Goal: Information Seeking & Learning: Learn about a topic

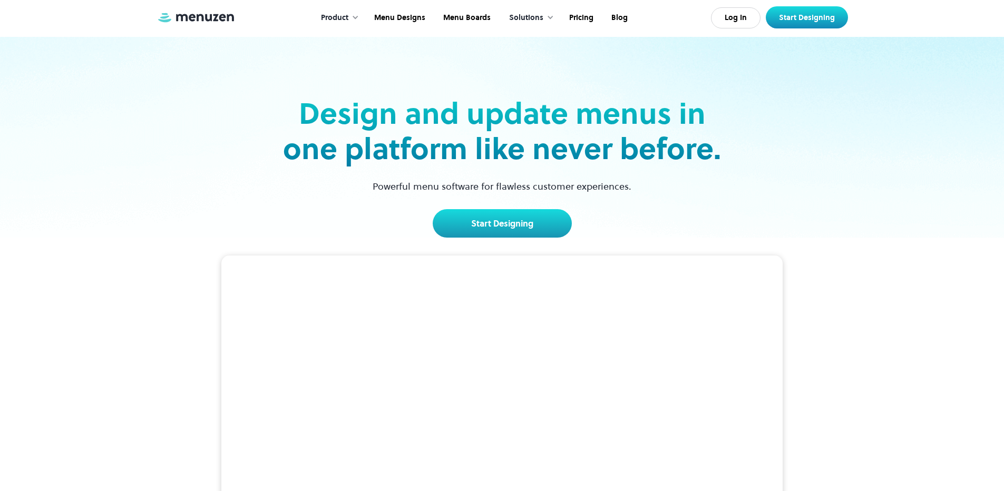
click at [260, 110] on div "Design and update menus in one platform like never before. Powerful menu softwa…" at bounding box center [502, 137] width 685 height 201
click at [997, 35] on div "Product Overview Design your menu Manage your menu Market your menu Menu Design…" at bounding box center [502, 18] width 1004 height 37
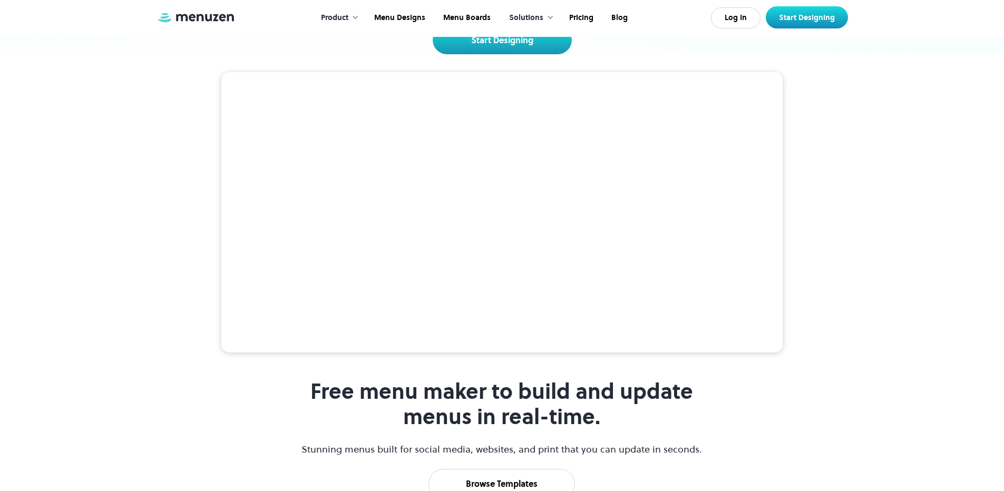
scroll to position [434, 0]
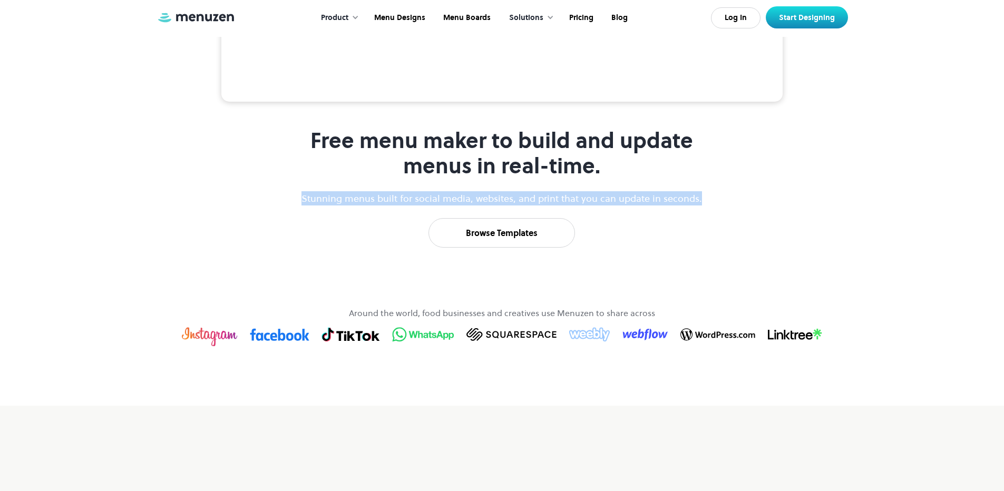
drag, startPoint x: 274, startPoint y: 196, endPoint x: 767, endPoint y: 194, distance: 493.9
click at [767, 194] on div "Free menu maker to build and update menus in real-time. Stunning menus built fo…" at bounding box center [502, 35] width 641 height 426
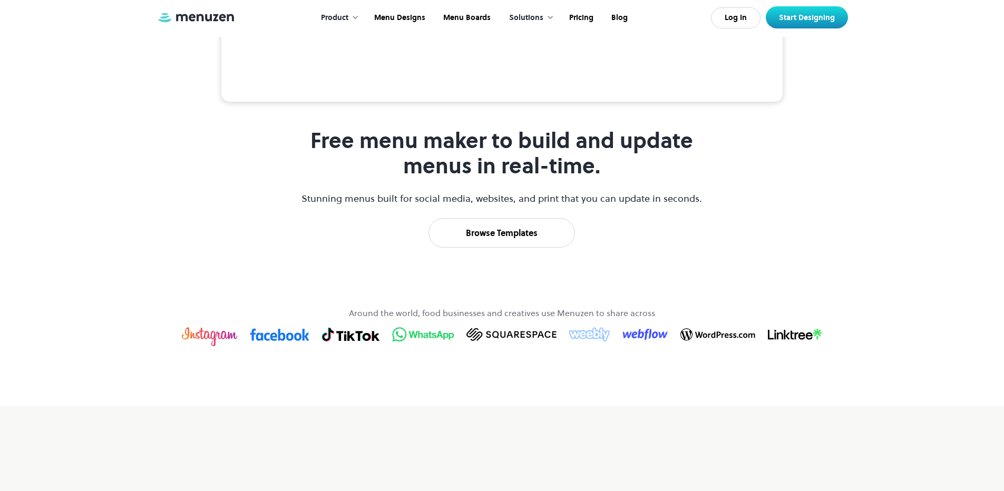
click at [767, 194] on div "Free menu maker to build and update menus in real-time. Stunning menus built fo…" at bounding box center [502, 35] width 641 height 426
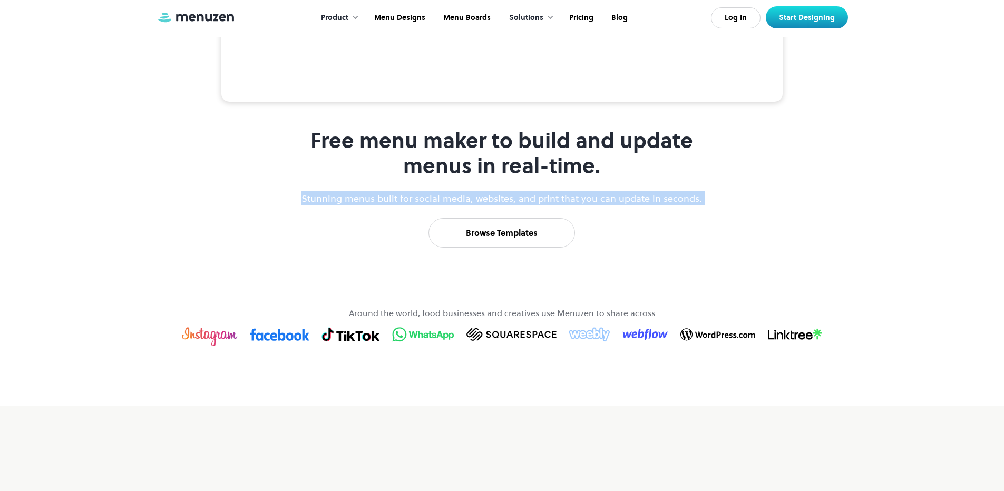
click at [767, 194] on div "Free menu maker to build and update menus in real-time. Stunning menus built fo…" at bounding box center [502, 35] width 641 height 426
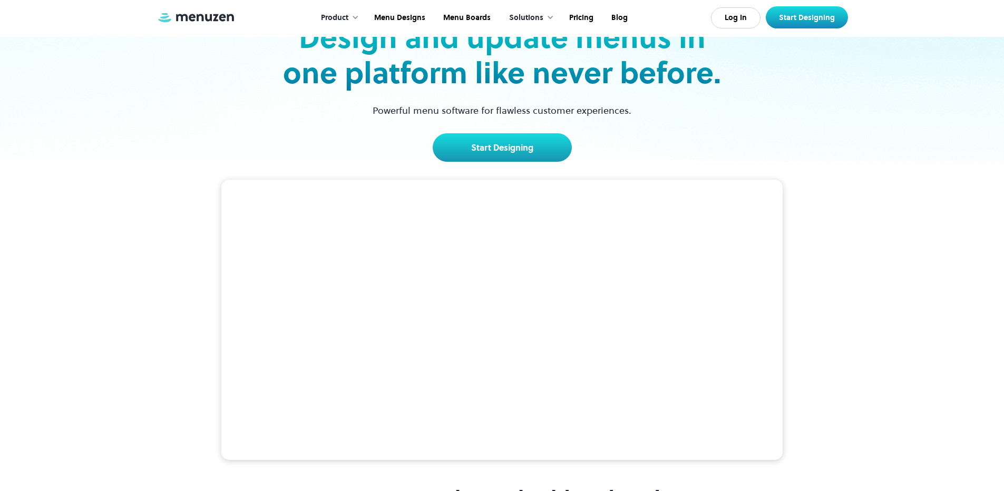
scroll to position [0, 0]
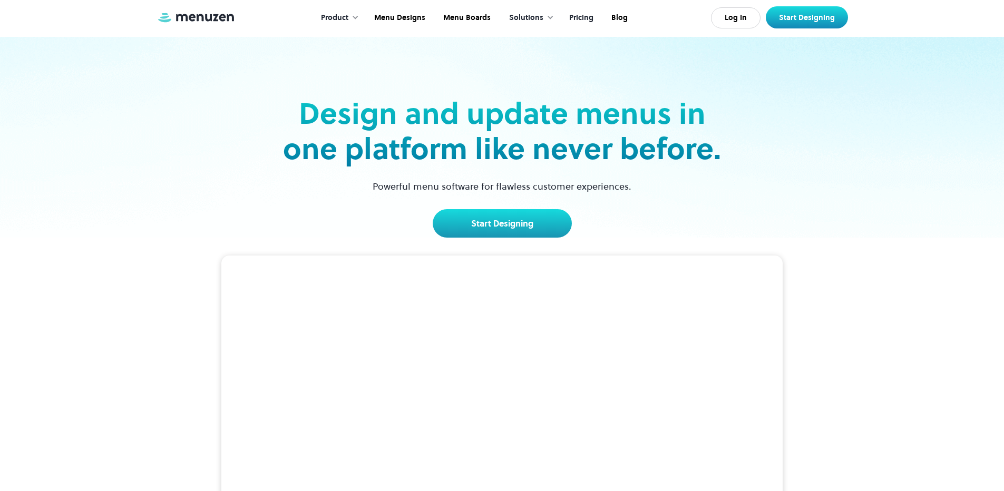
click at [585, 18] on link "Pricing" at bounding box center [580, 18] width 42 height 33
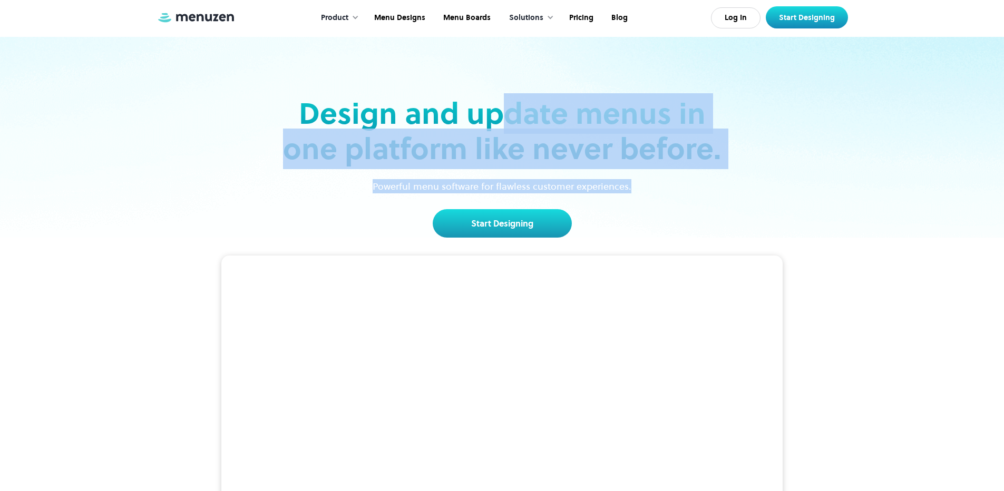
drag, startPoint x: 552, startPoint y: 146, endPoint x: 630, endPoint y: 188, distance: 89.1
click at [630, 188] on div "Design and update menus in one platform like never before. Powerful menu softwa…" at bounding box center [502, 167] width 445 height 142
click at [630, 188] on p "Powerful menu software for flawless customer experiences." at bounding box center [501, 186] width 285 height 14
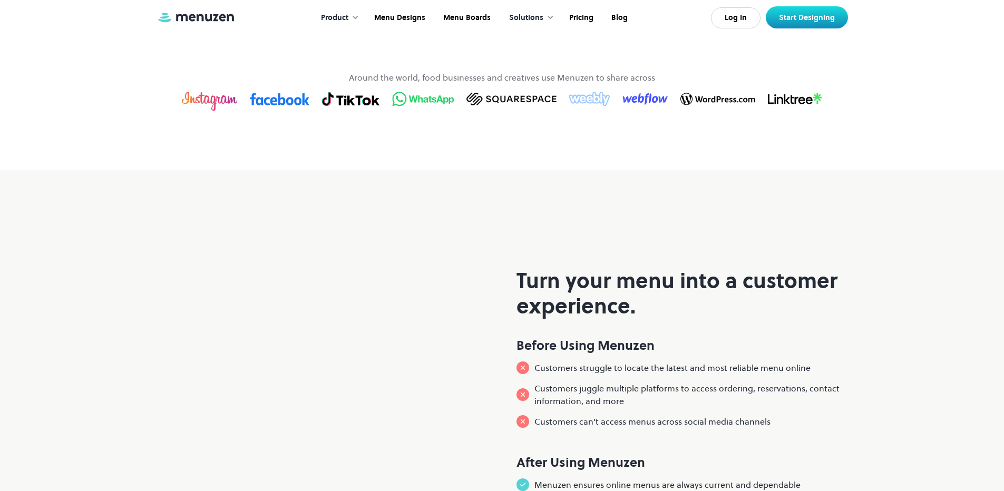
scroll to position [664, 0]
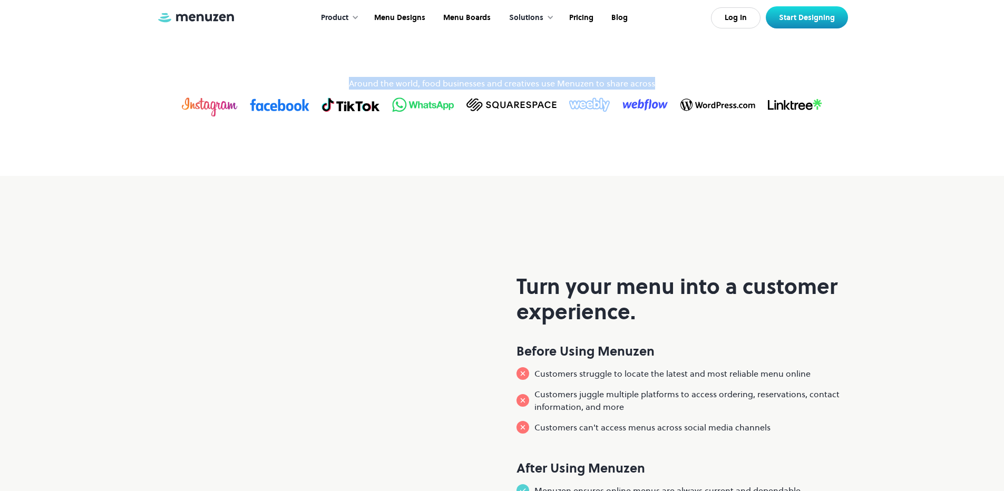
drag, startPoint x: 356, startPoint y: 159, endPoint x: 660, endPoint y: 165, distance: 304.2
click at [660, 117] on div "Around the world, food businesses and creatives use Menuzen to share across" at bounding box center [502, 97] width 641 height 40
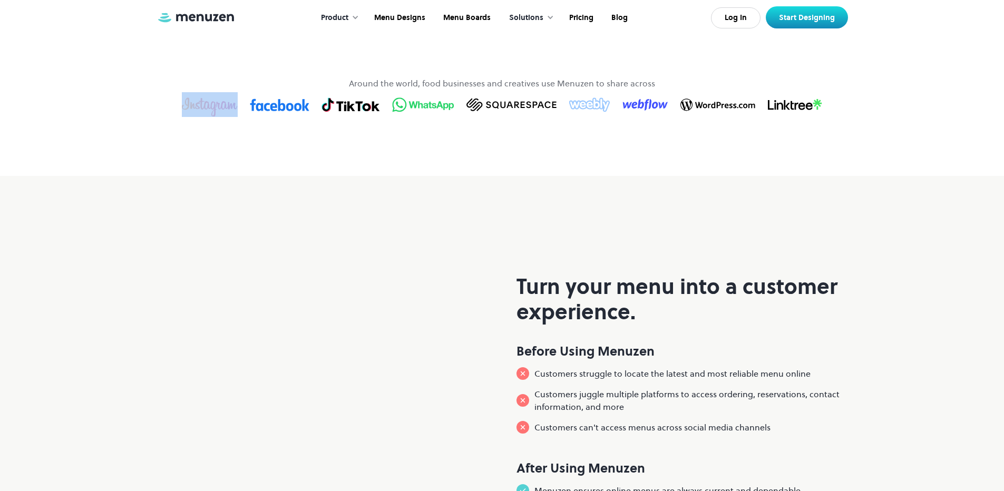
click at [660, 117] on div "Around the world, food businesses and creatives use Menuzen to share across" at bounding box center [502, 97] width 641 height 40
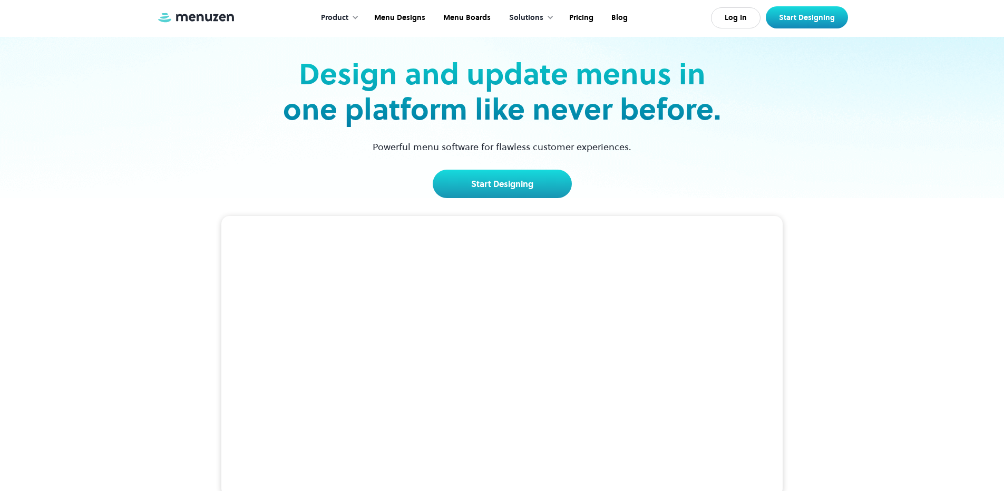
scroll to position [0, 0]
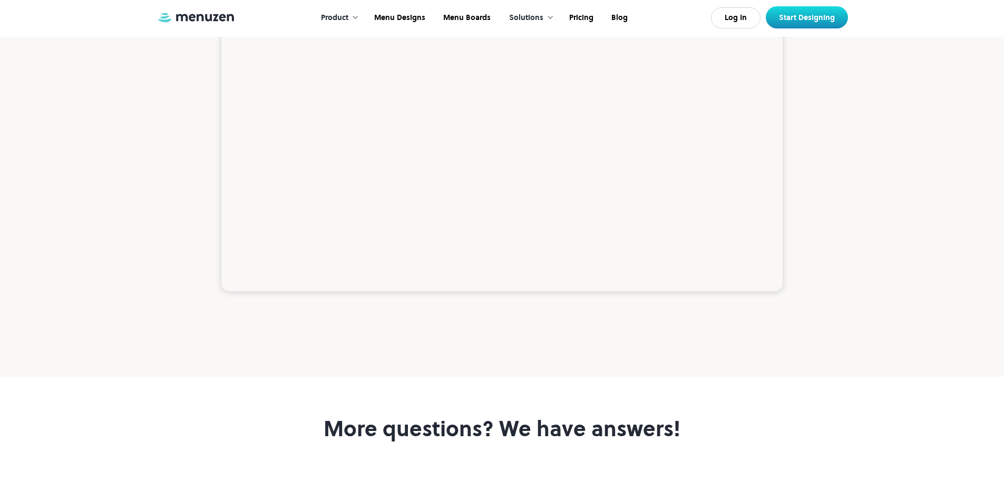
drag, startPoint x: 1011, startPoint y: 35, endPoint x: 1008, endPoint y: 347, distance: 312.6
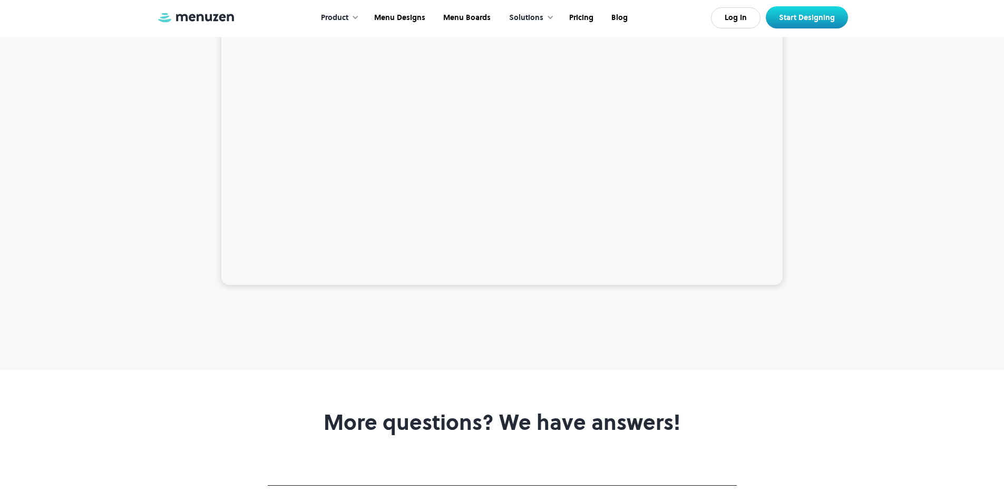
click at [959, 309] on div "Stay productive with lightning-fast menu updates." at bounding box center [502, 94] width 983 height 435
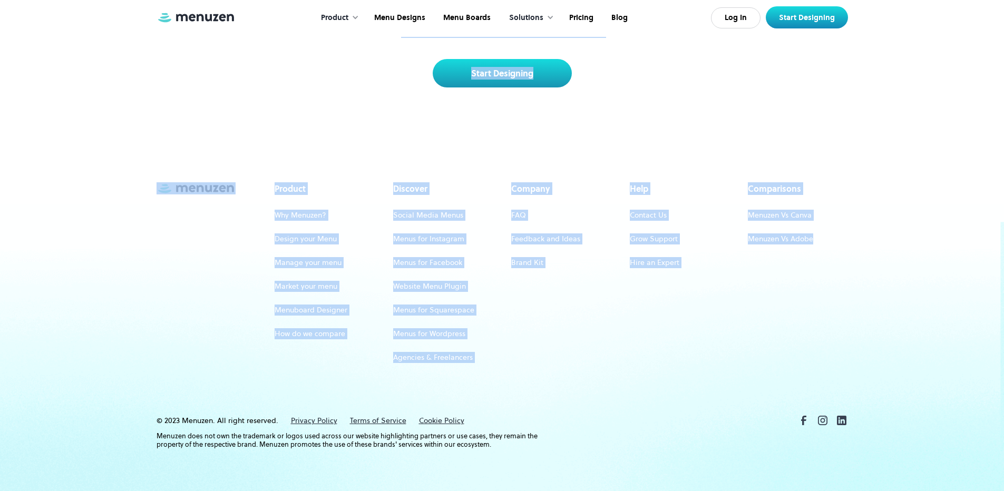
drag, startPoint x: 1011, startPoint y: 344, endPoint x: 1011, endPoint y: 442, distance: 97.5
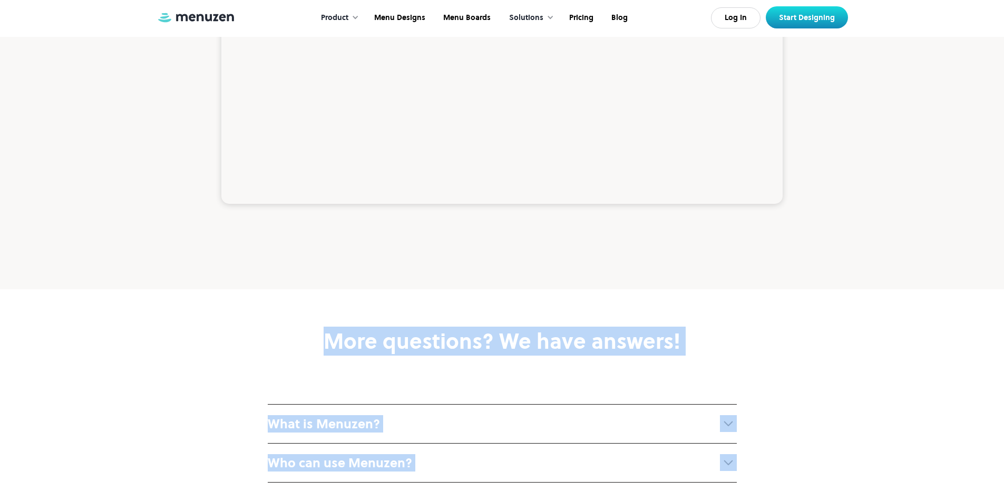
scroll to position [3693, 0]
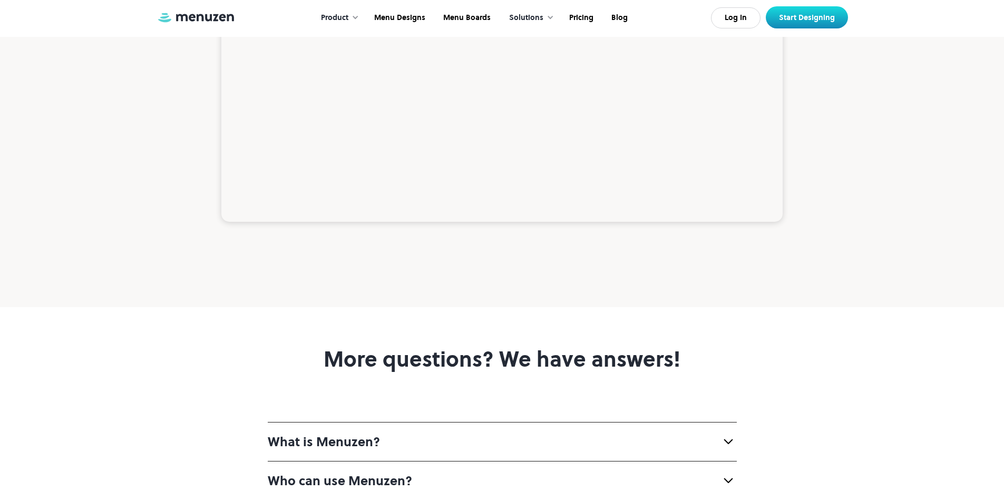
click at [974, 248] on div "Stay productive with lightning-fast menu updates." at bounding box center [502, 30] width 983 height 435
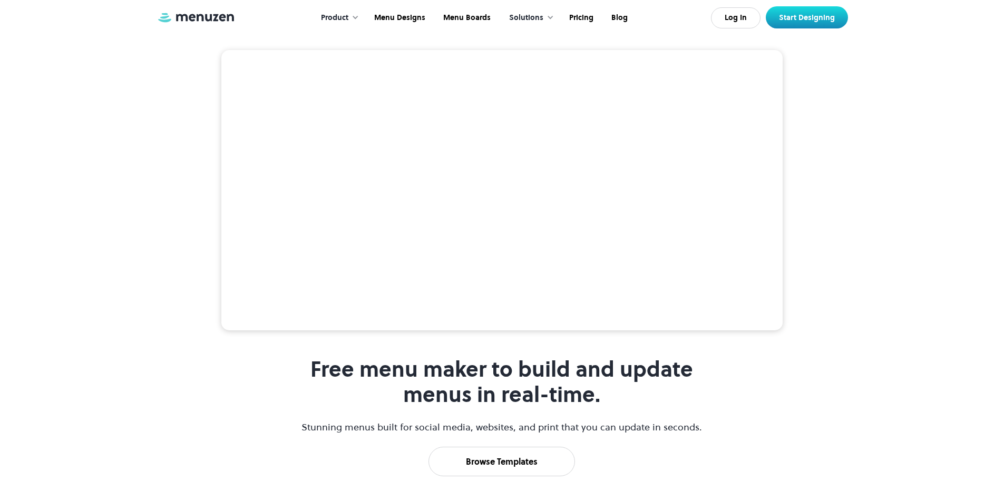
drag, startPoint x: 1011, startPoint y: 345, endPoint x: 1011, endPoint y: 45, distance: 300.4
click at [1004, 45] on html "Product Overview Design your menu Manage your menu Market your menu Menu Design…" at bounding box center [502, 39] width 1004 height 491
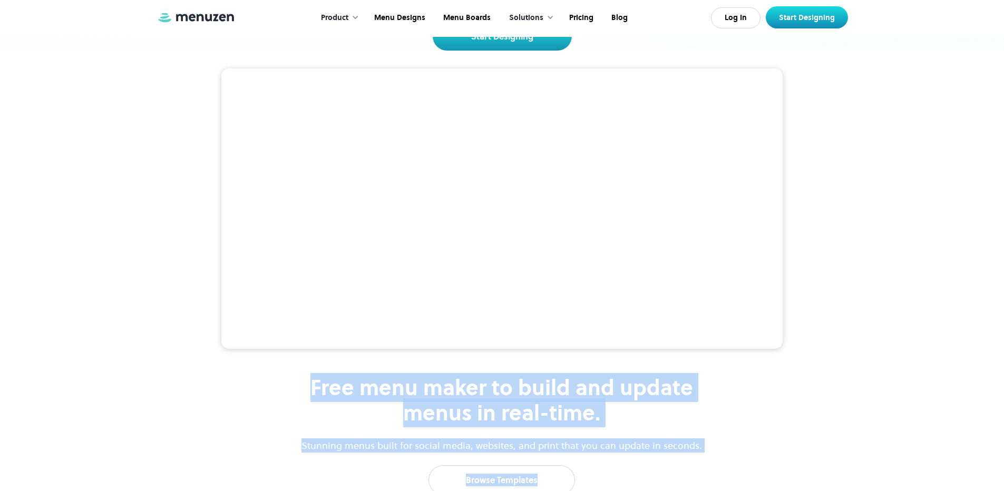
click at [552, 16] on div at bounding box center [550, 17] width 7 height 7
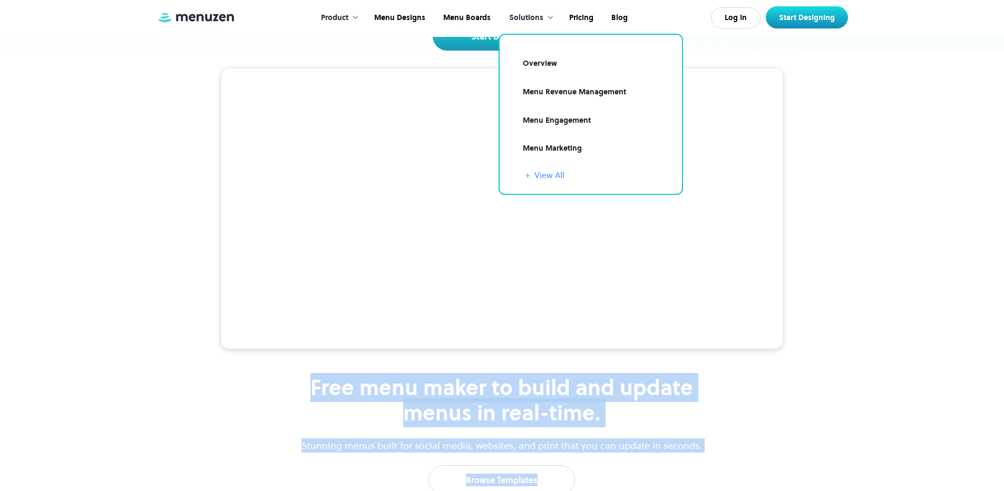
click at [562, 179] on link "+ View All" at bounding box center [598, 175] width 144 height 13
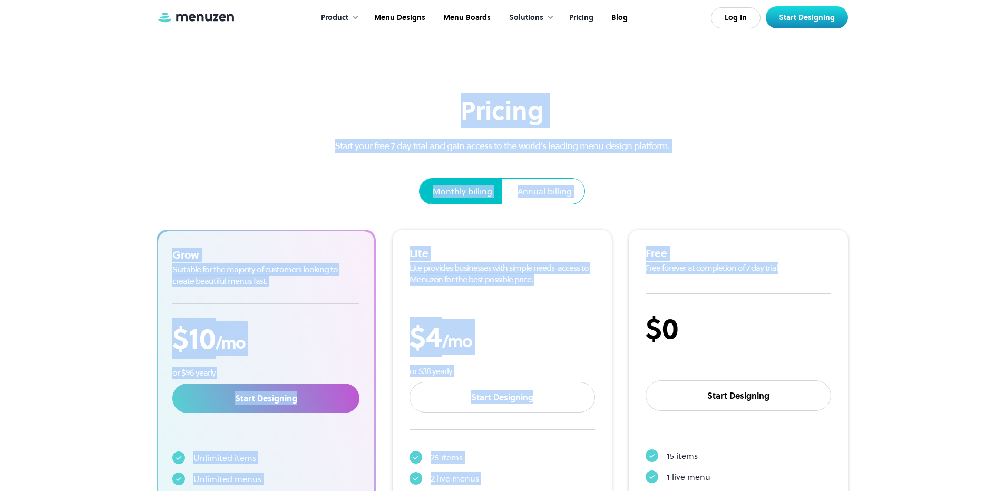
drag, startPoint x: 1011, startPoint y: 104, endPoint x: 1011, endPoint y: 56, distance: 48.0
click at [1004, 56] on html "Product Overview Design your menu Manage your menu Market your menu Menu Design…" at bounding box center [502, 245] width 1004 height 491
click at [729, 162] on div "Pricing Start your free 7 day trial and gain access to the world’s leading menu…" at bounding box center [503, 344] width 692 height 497
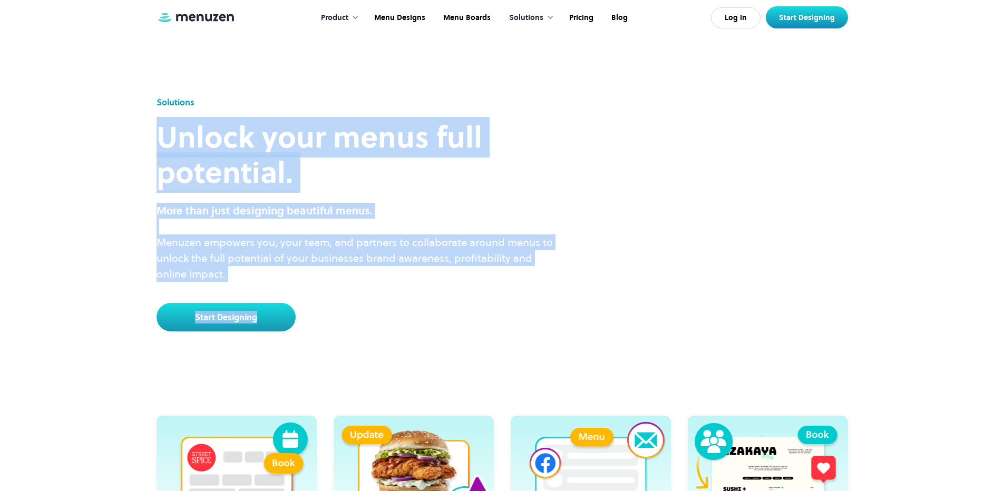
drag, startPoint x: 180, startPoint y: 147, endPoint x: 678, endPoint y: 340, distance: 534.3
click at [678, 342] on div "Solutions Unlock your menus full potential. More than just designing beautiful …" at bounding box center [502, 216] width 983 height 279
click at [678, 338] on div "Solutions Unlock your menus full potential. More than just designing beautiful …" at bounding box center [503, 216] width 692 height 279
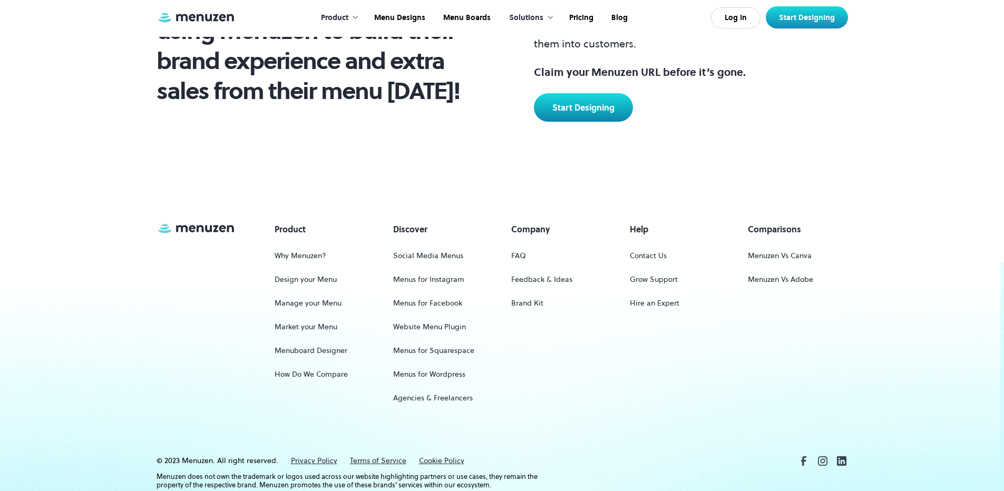
scroll to position [1499, 0]
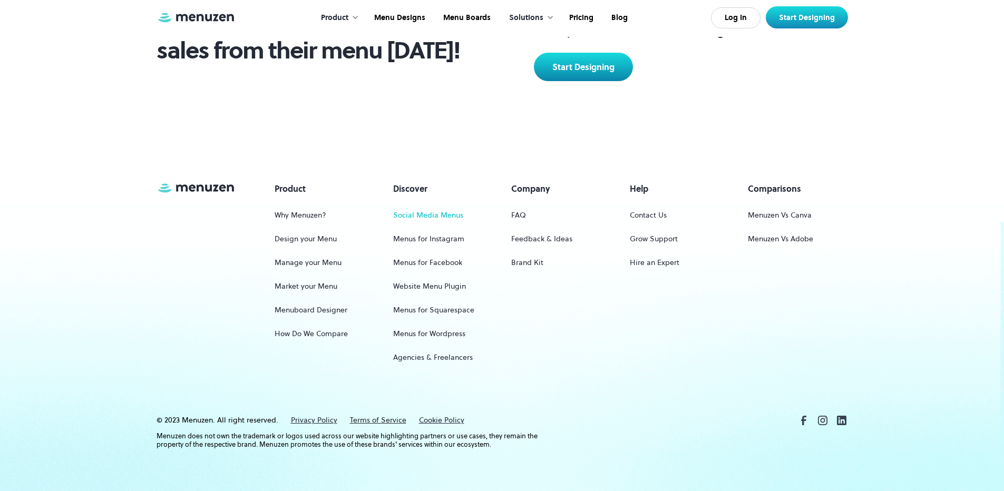
click at [415, 213] on link "Social Media Menus" at bounding box center [428, 216] width 70 height 20
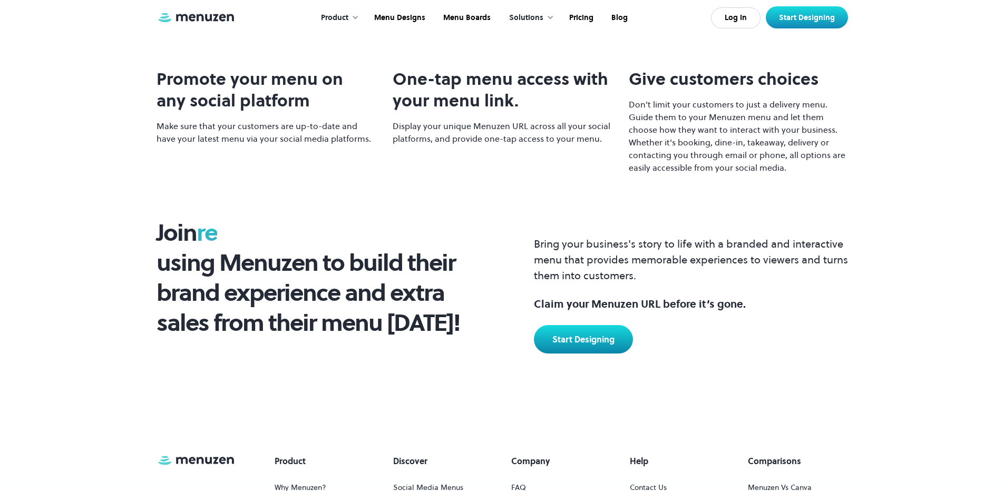
scroll to position [682, 0]
